Goal: Task Accomplishment & Management: Complete application form

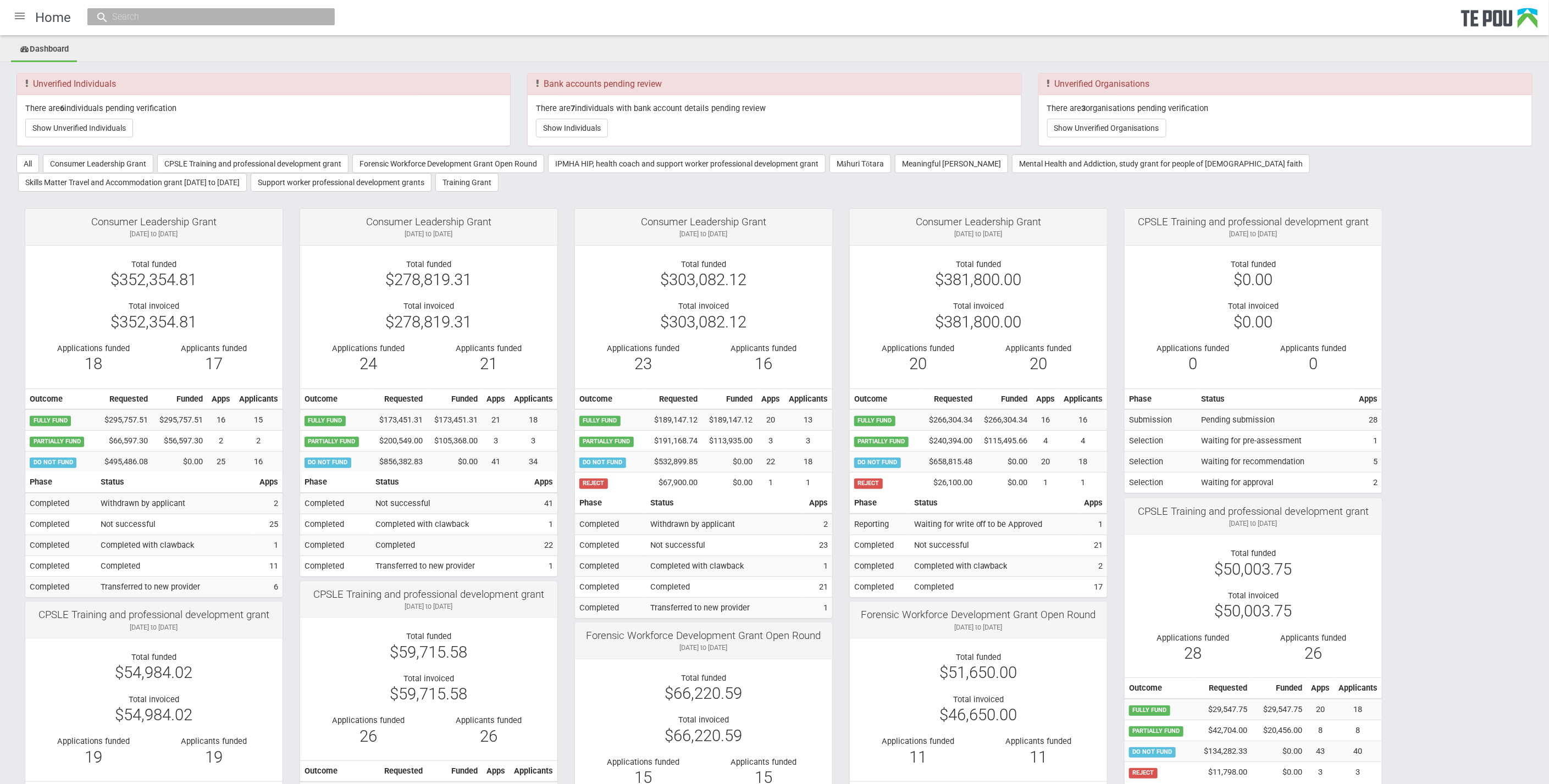
click at [21, 12] on div at bounding box center [20, 16] width 27 height 27
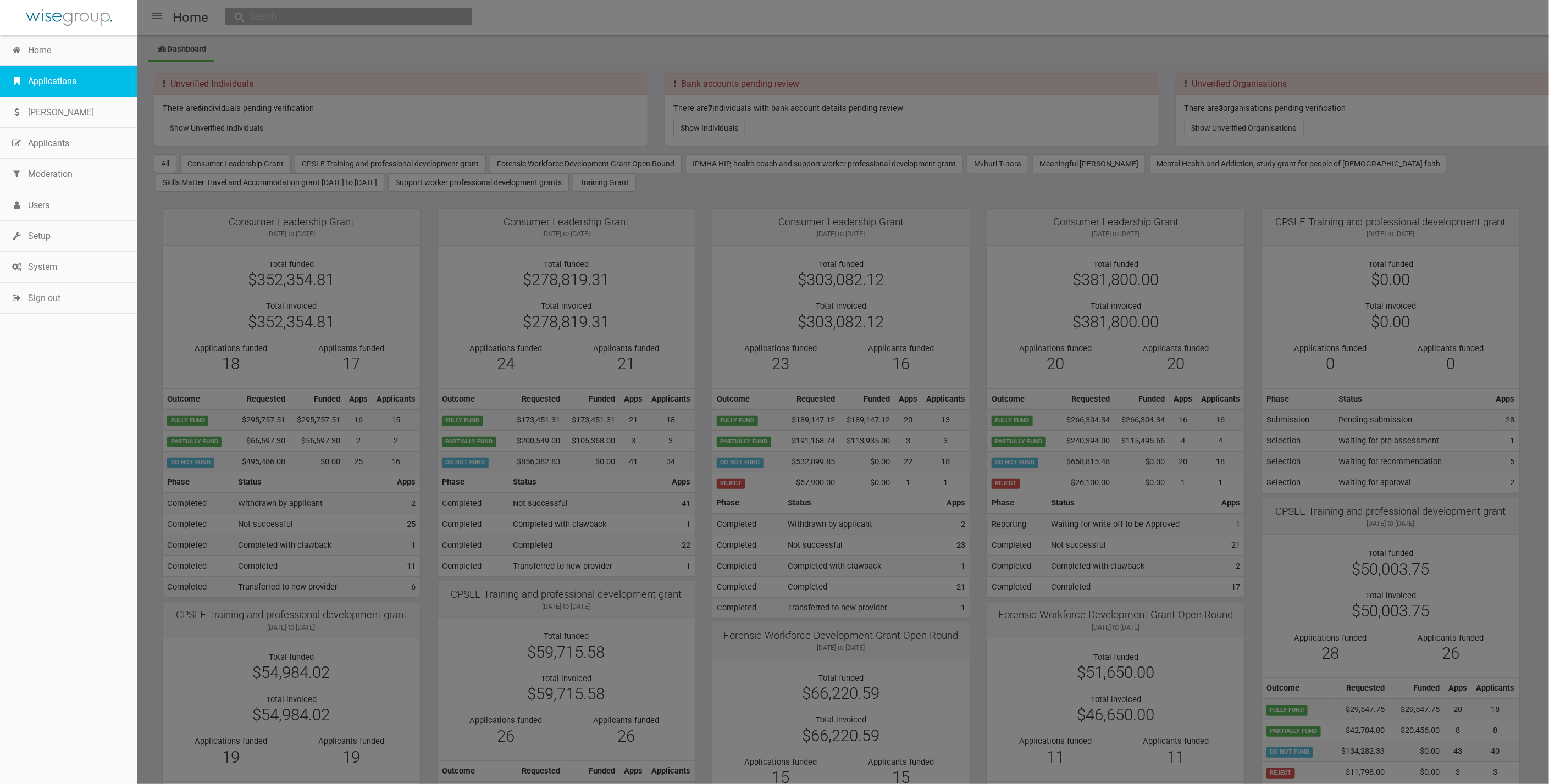
click at [39, 83] on link "Applications" at bounding box center [68, 81] width 137 height 31
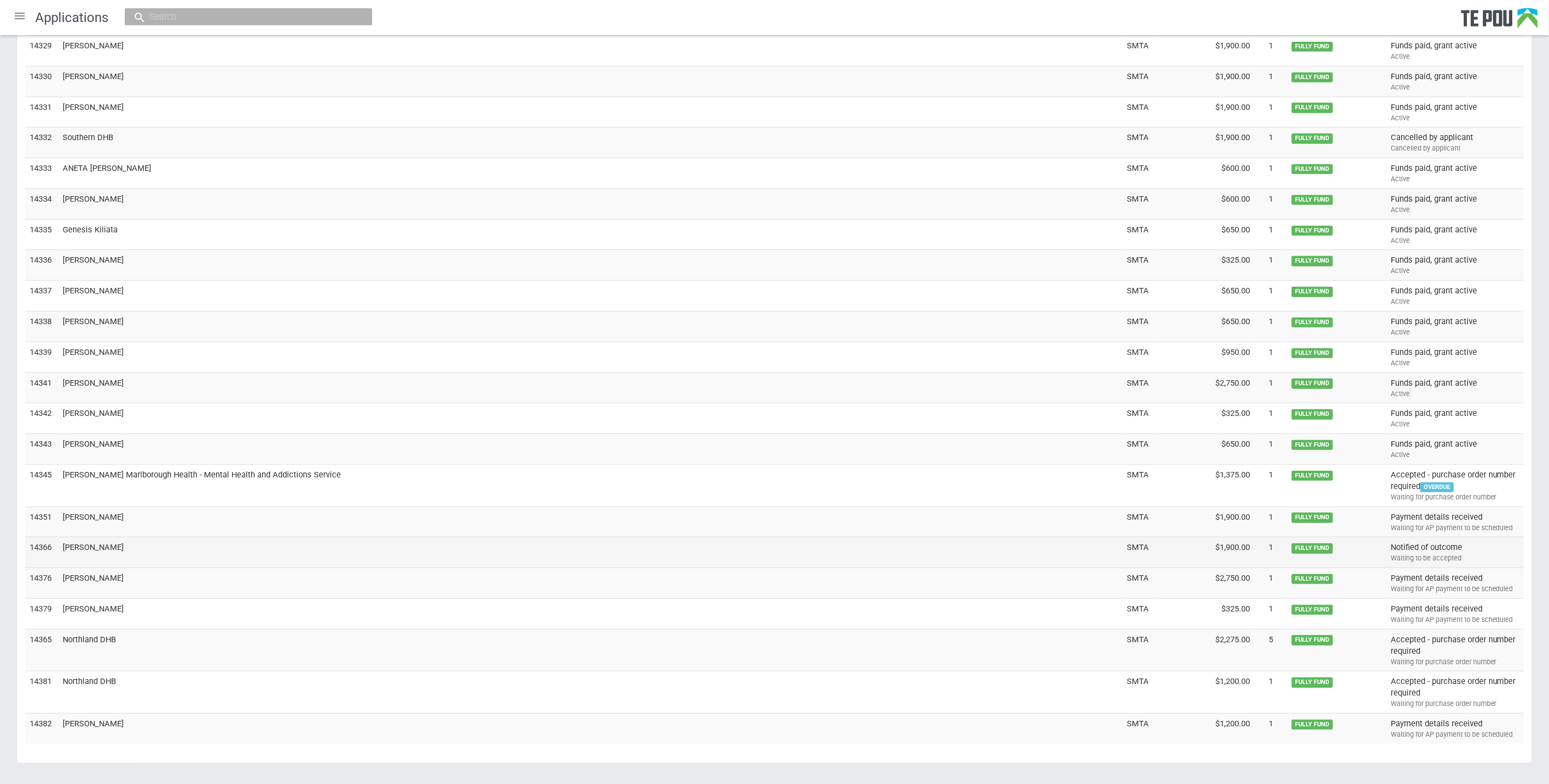
scroll to position [3317, 0]
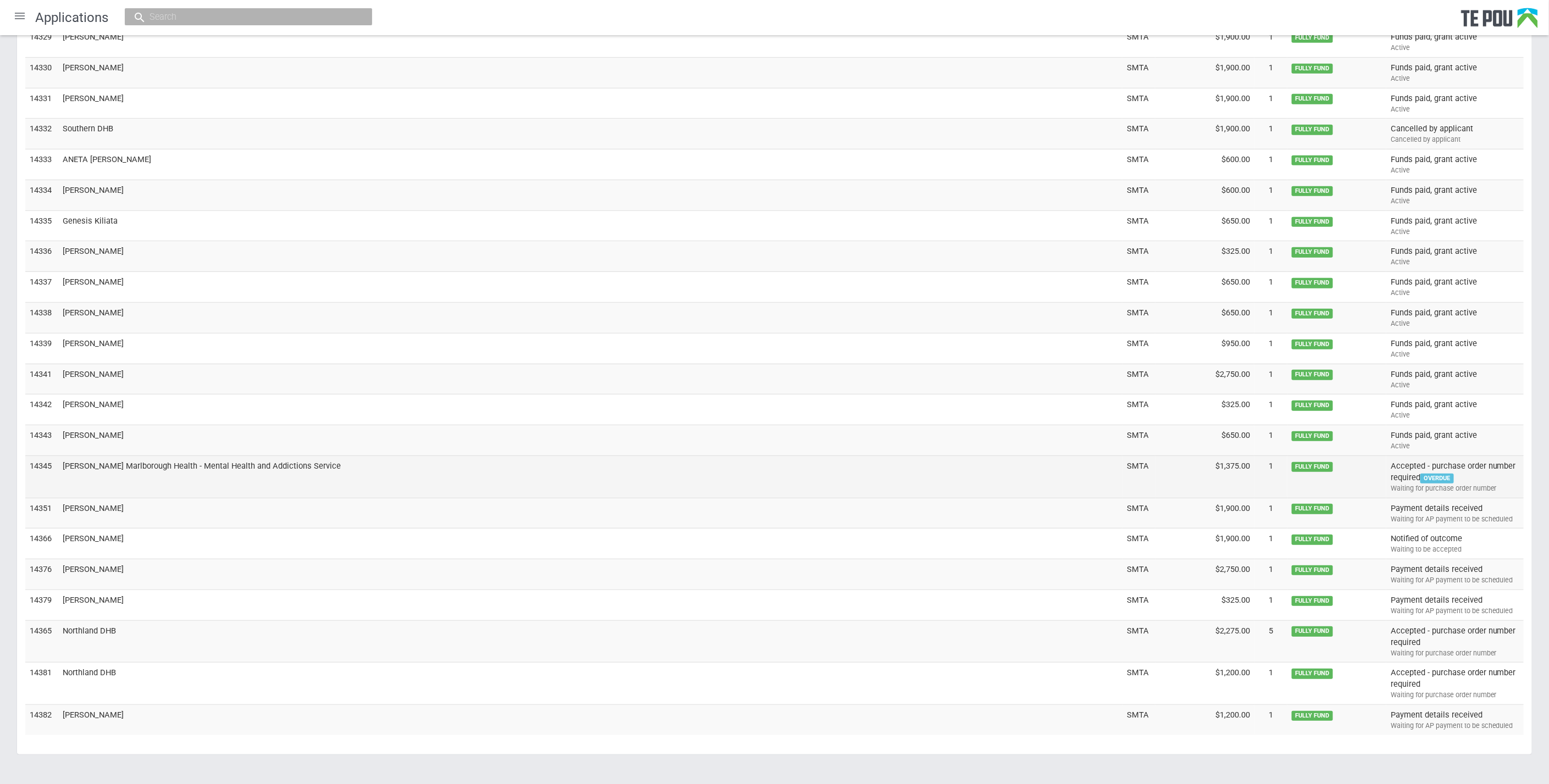
click at [145, 455] on td "[PERSON_NAME] Marlborough Health - Mental Health and Addictions Service" at bounding box center [590, 476] width 1064 height 42
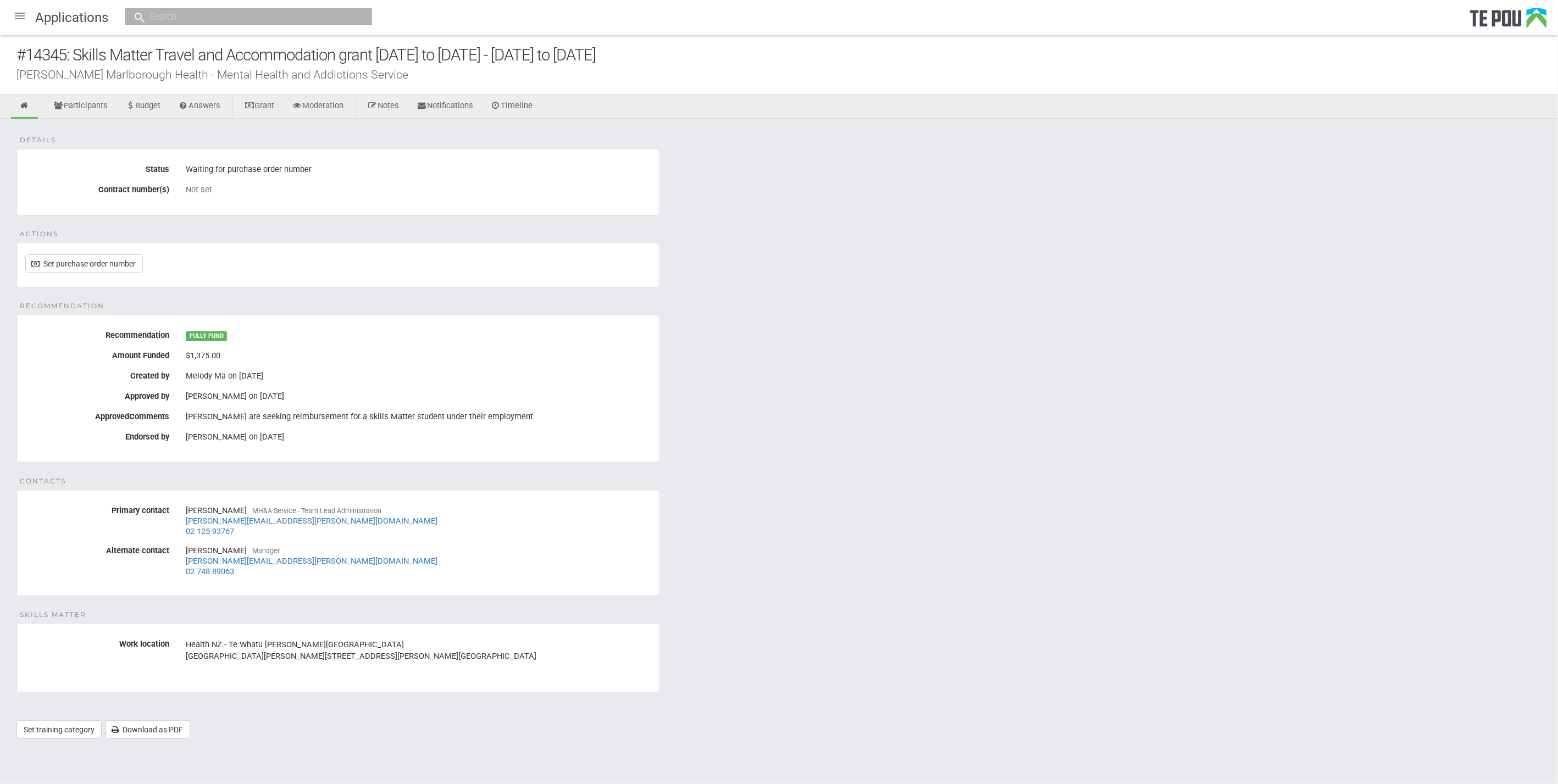
click at [166, 185] on label "Contract number(s)" at bounding box center [97, 187] width 160 height 14
click at [119, 256] on link "Set purchase order number" at bounding box center [84, 264] width 117 height 19
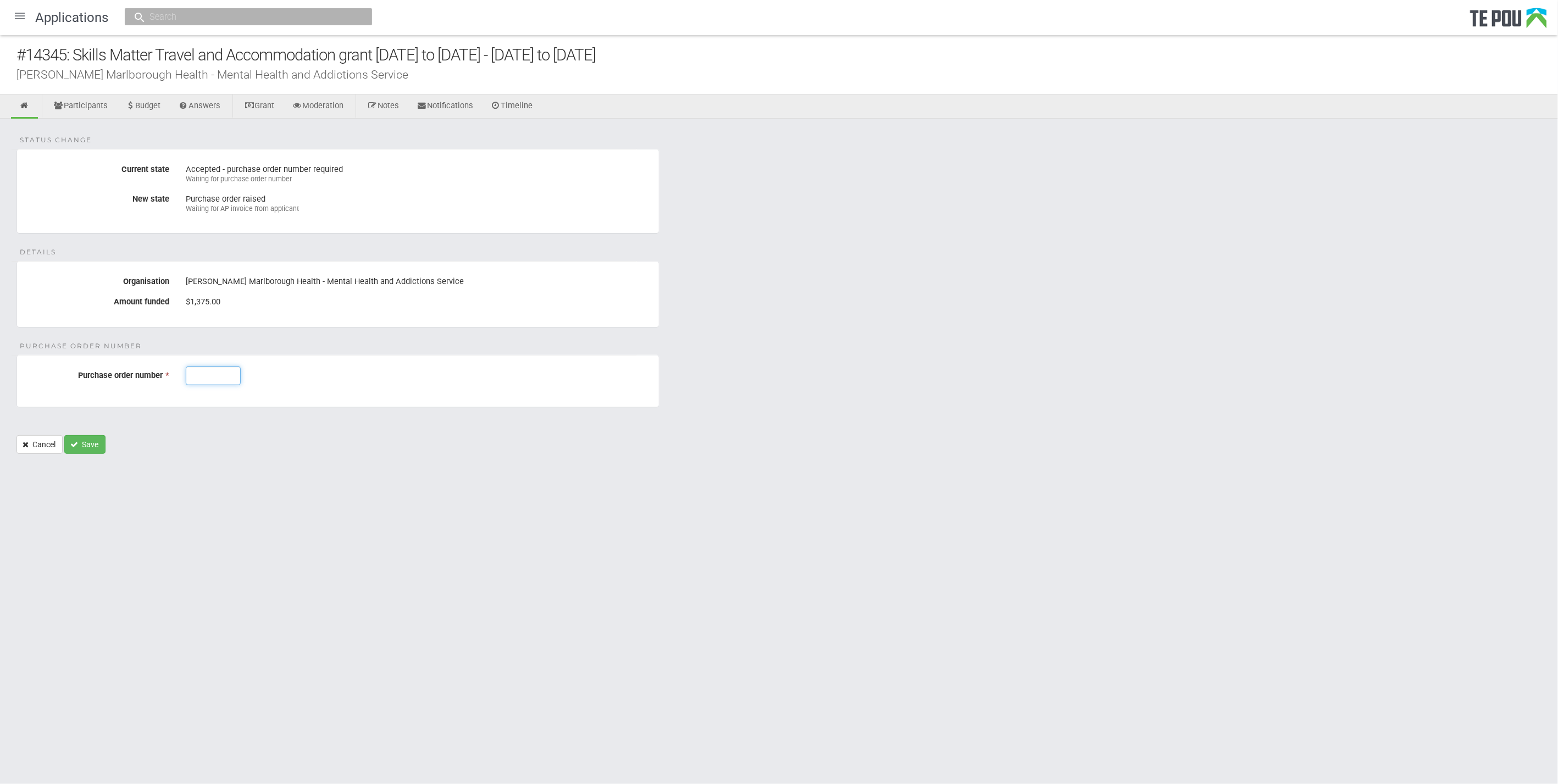
click at [208, 367] on input "Purchase order number *" at bounding box center [213, 375] width 55 height 19
type input "J003144"
click at [86, 436] on button "Save" at bounding box center [85, 444] width 41 height 19
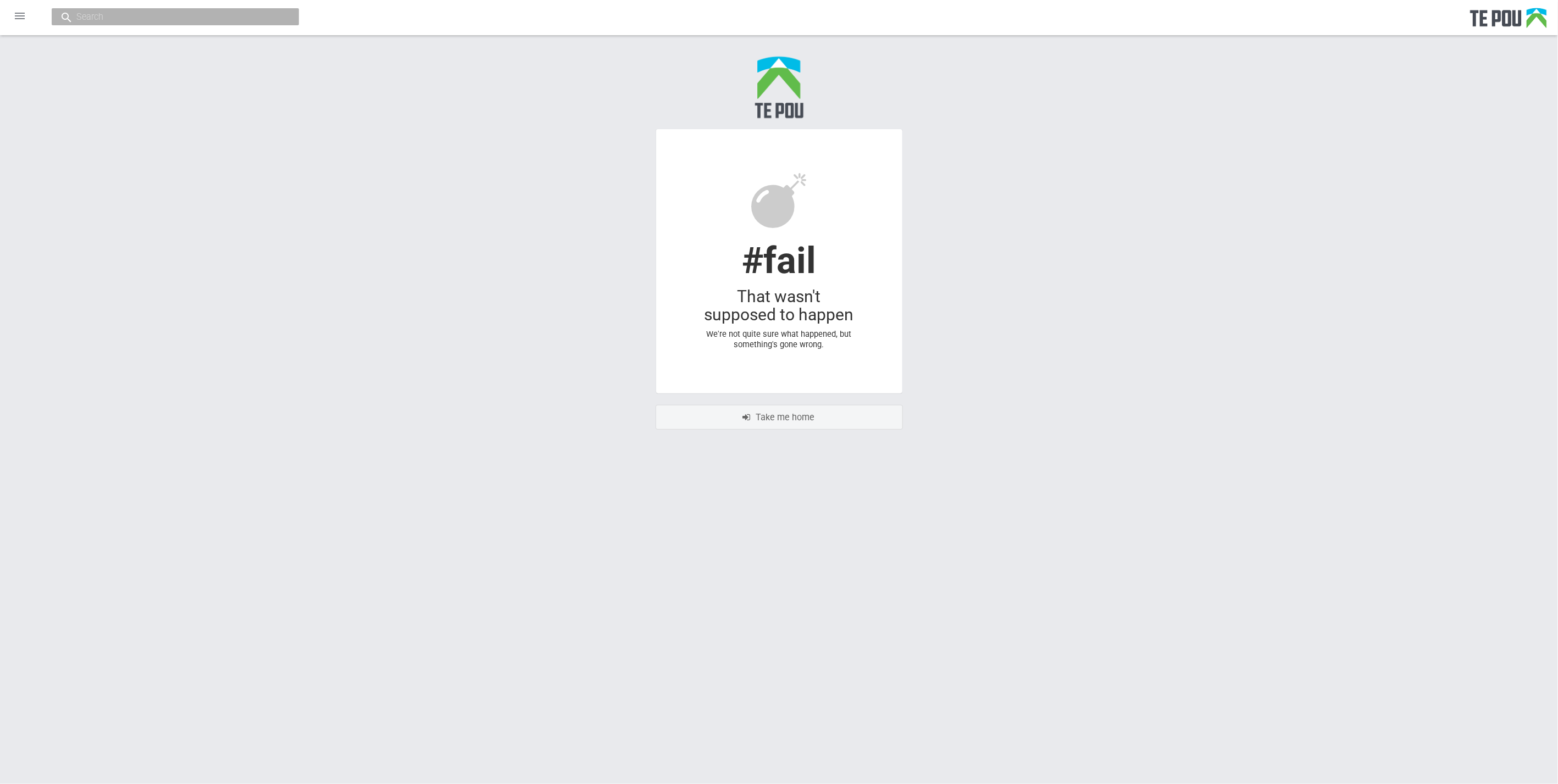
click at [1120, 539] on html "Home Applications Grant rounds Applicants Organisations Individuals Moderation …" at bounding box center [779, 392] width 1558 height 784
